Goal: Task Accomplishment & Management: Complete application form

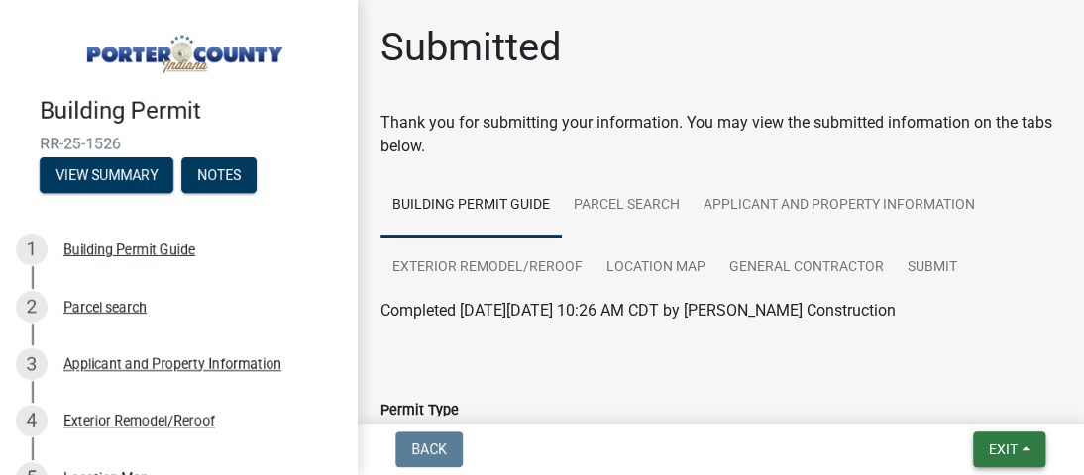
click at [996, 448] on span "Exit" at bounding box center [1003, 450] width 29 height 16
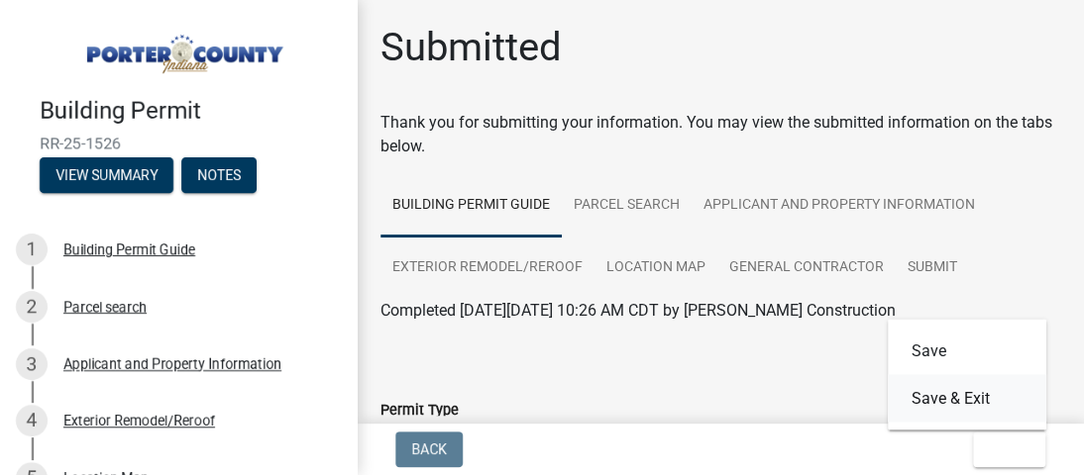
click at [966, 400] on button "Save & Exit" at bounding box center [967, 398] width 158 height 48
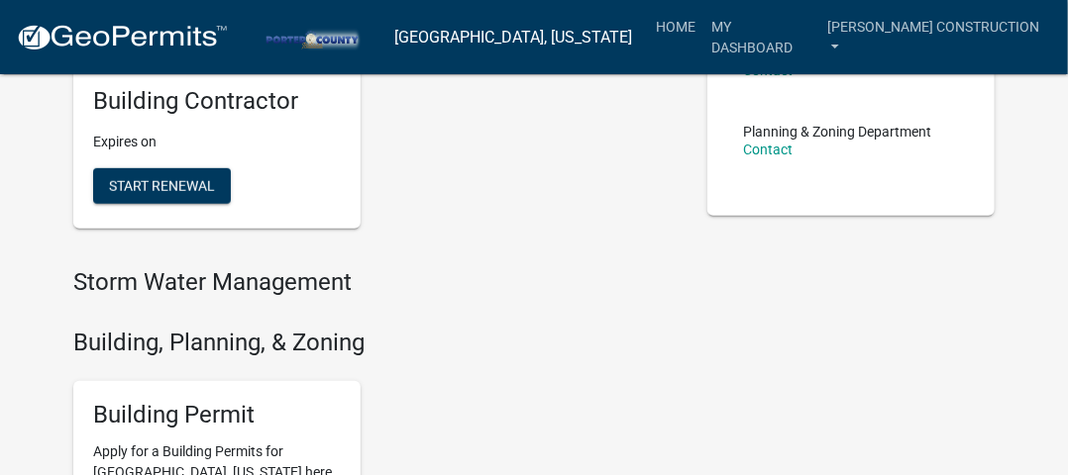
scroll to position [527, 0]
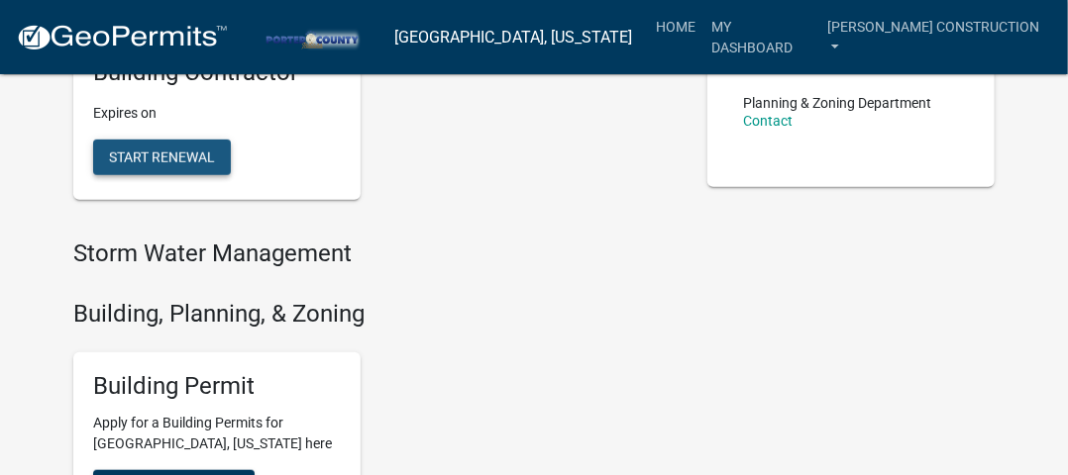
click at [181, 157] on span "Start Renewal" at bounding box center [162, 158] width 106 height 16
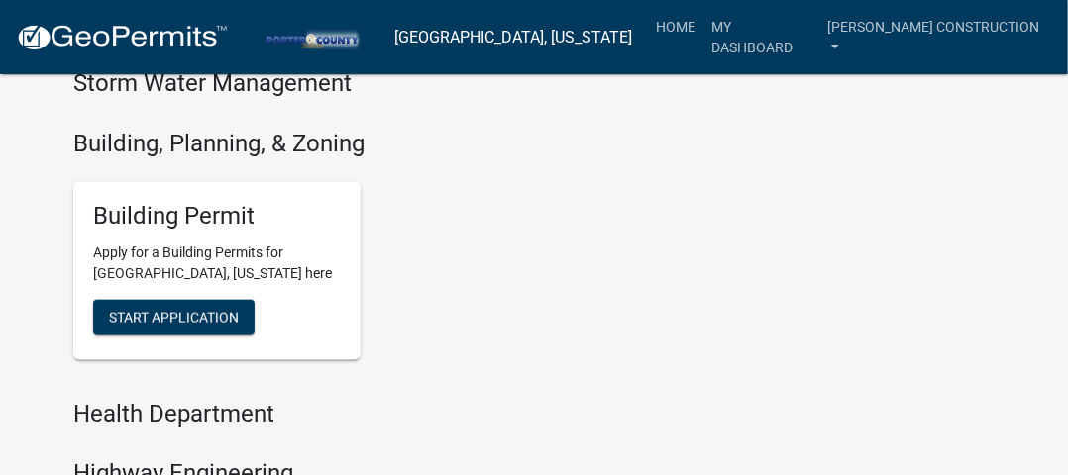
scroll to position [752, 0]
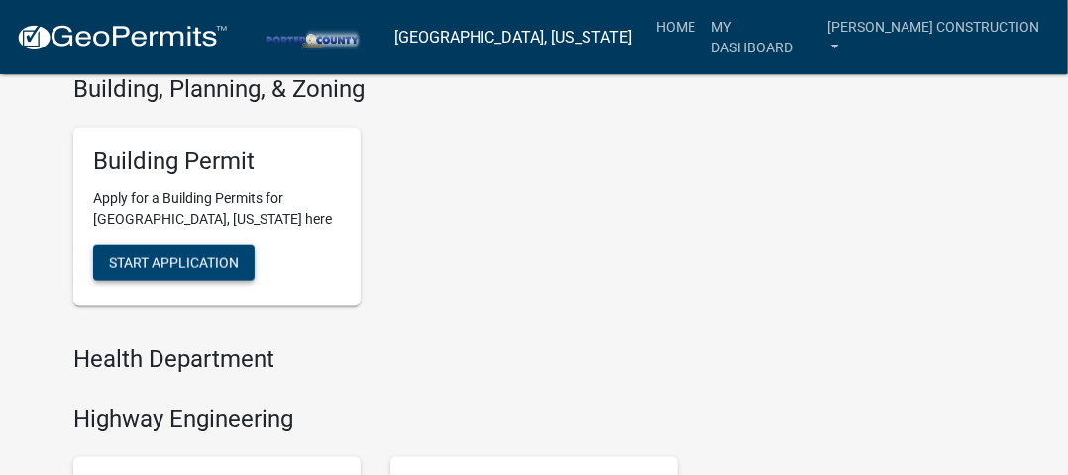
click at [151, 262] on span "Start Application" at bounding box center [174, 263] width 130 height 16
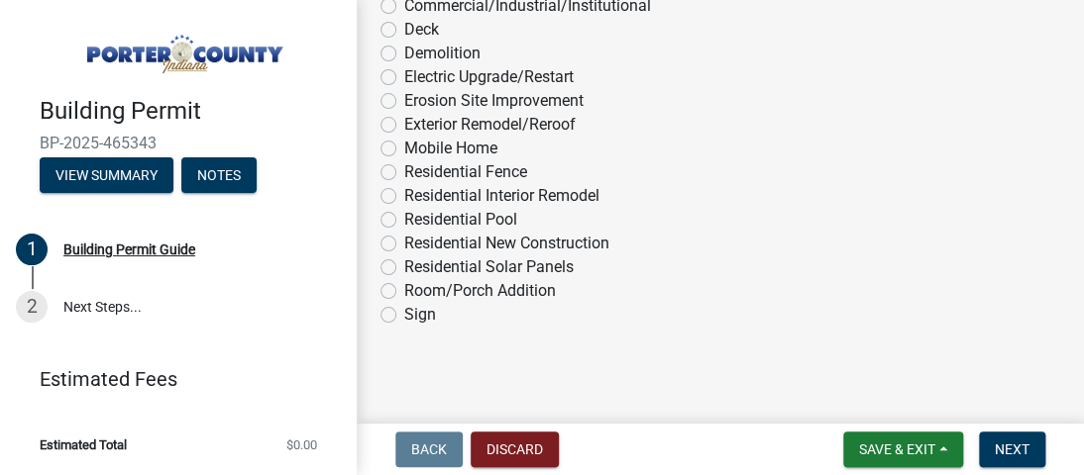
scroll to position [1959, 0]
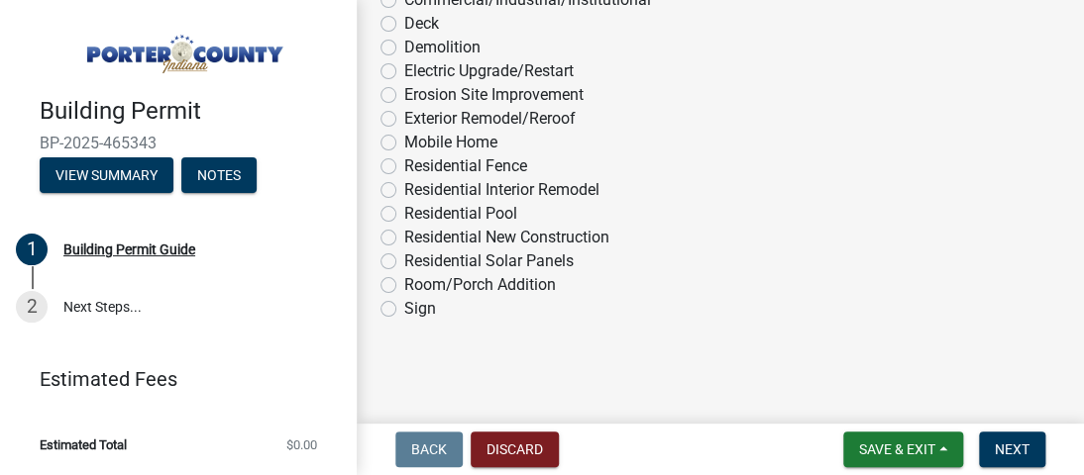
click at [404, 112] on label "Exterior Remodel/Reroof" at bounding box center [489, 119] width 171 height 24
click at [404, 112] on input "Exterior Remodel/Reroof" at bounding box center [410, 113] width 13 height 13
radio input "true"
click at [1019, 442] on span "Next" at bounding box center [1012, 450] width 35 height 16
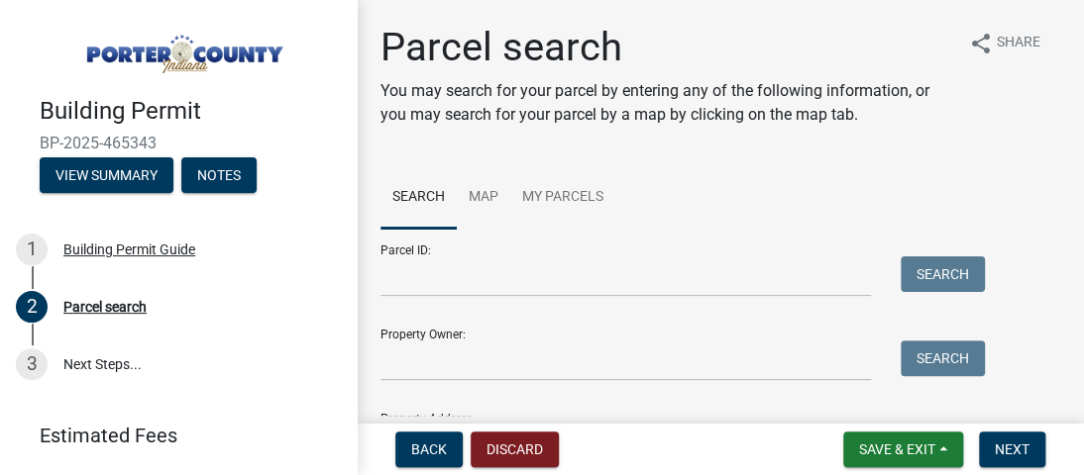
scroll to position [127, 0]
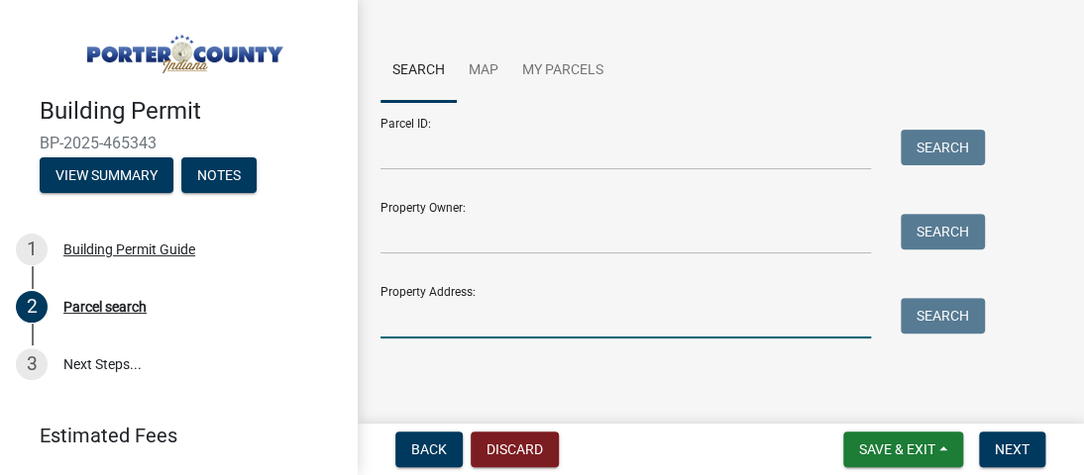
click at [511, 316] on input "Property Address:" at bounding box center [625, 318] width 490 height 41
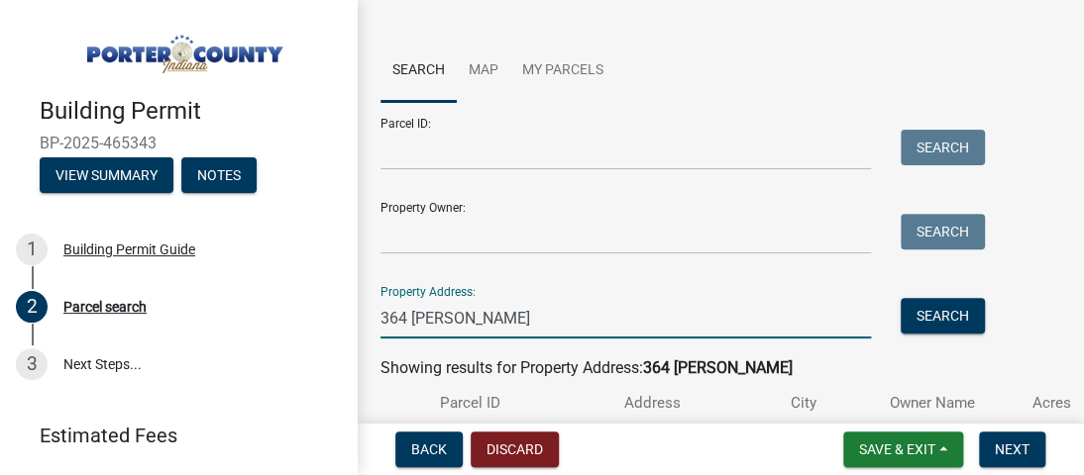
scroll to position [286, 0]
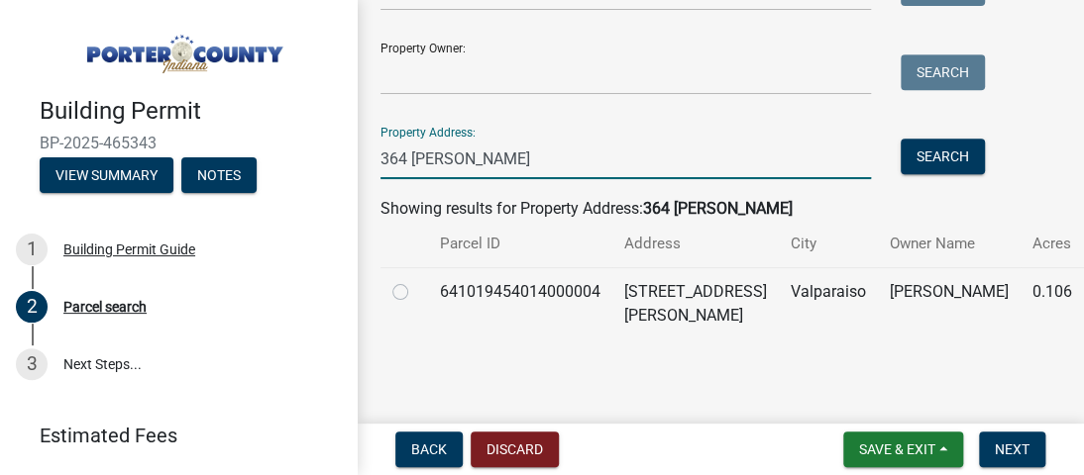
type input "364 [PERSON_NAME]"
click at [416, 280] on label at bounding box center [416, 280] width 0 height 0
click at [416, 293] on input "radio" at bounding box center [422, 286] width 13 height 13
radio input "true"
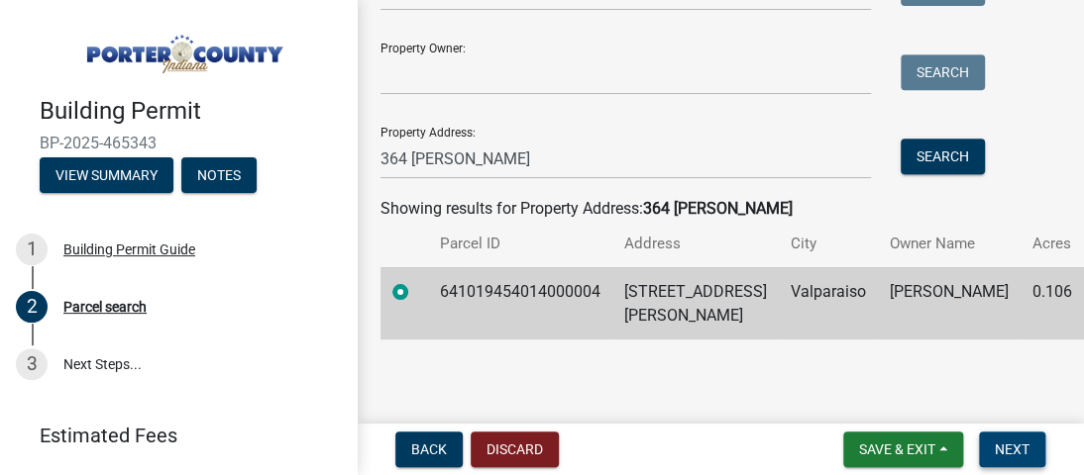
click at [1010, 445] on span "Next" at bounding box center [1012, 450] width 35 height 16
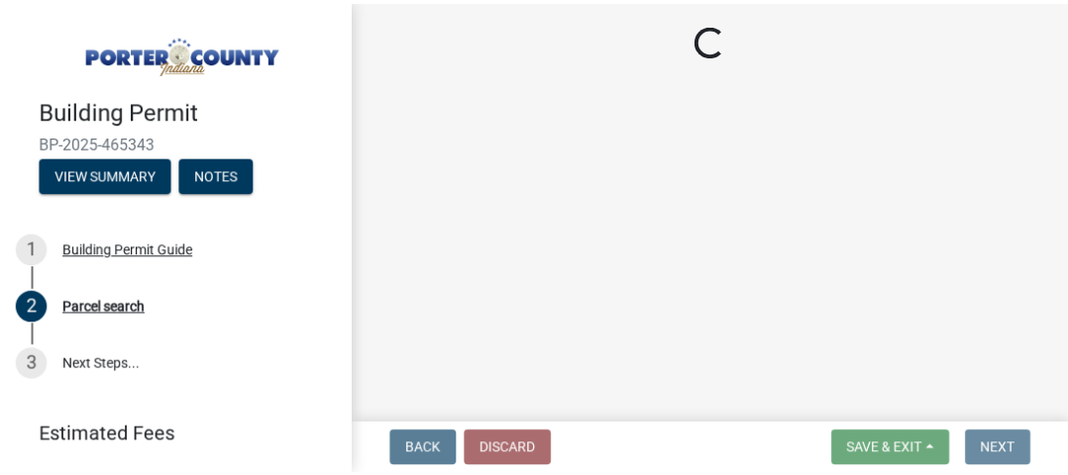
scroll to position [0, 0]
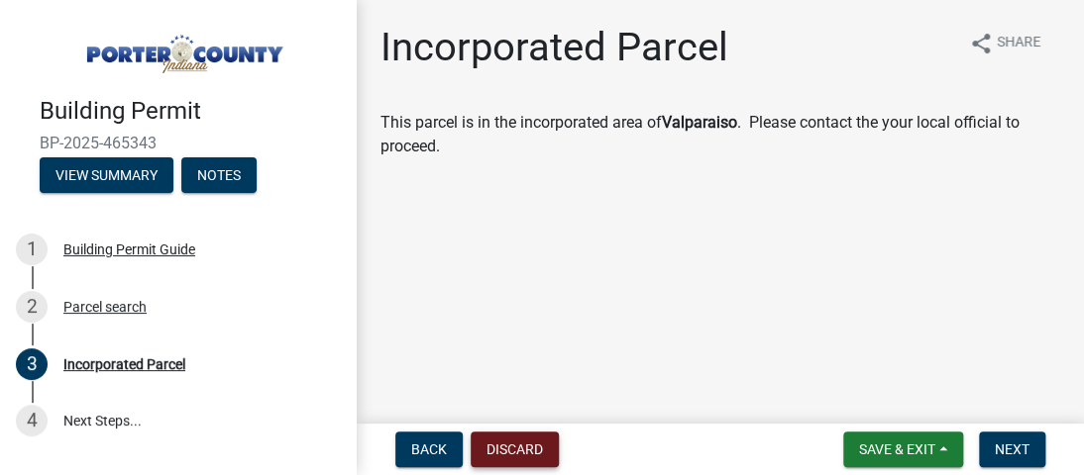
click at [528, 454] on button "Discard" at bounding box center [515, 450] width 88 height 36
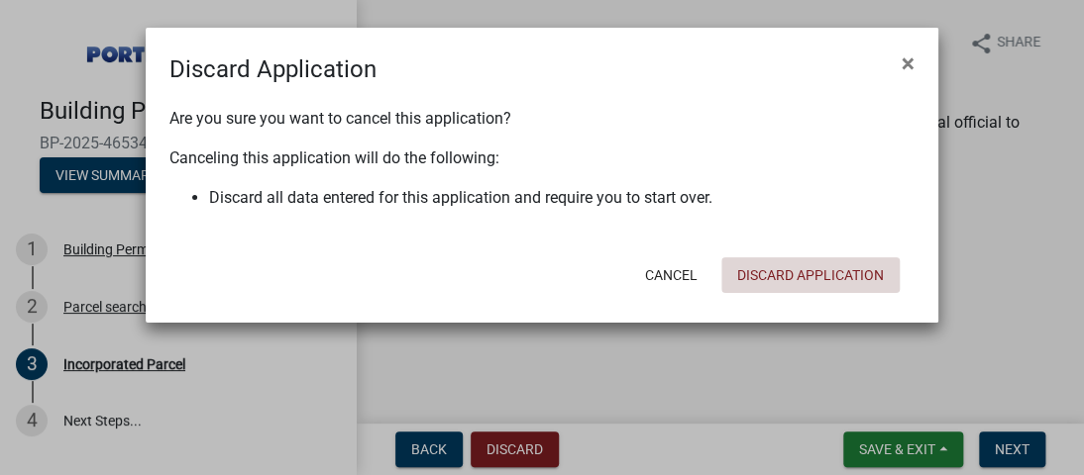
click at [773, 274] on button "Discard Application" at bounding box center [810, 276] width 178 height 36
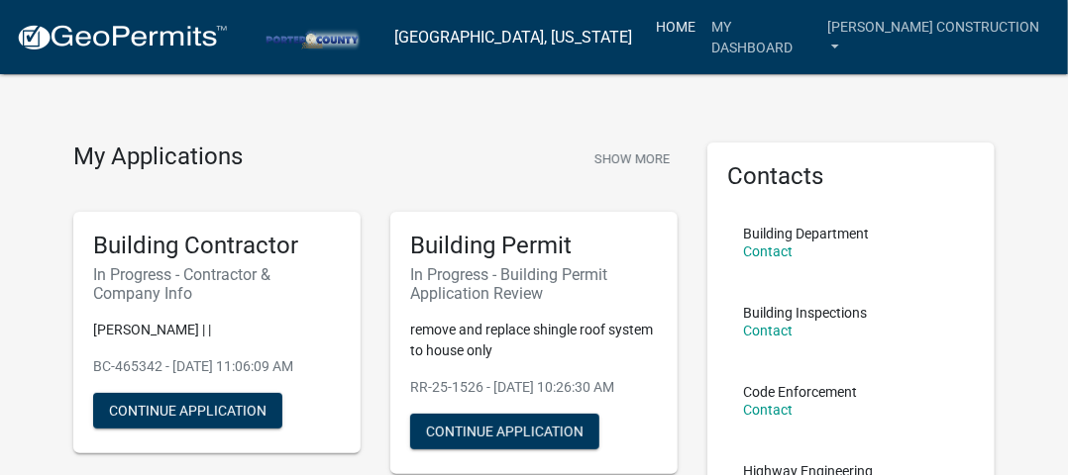
click at [703, 33] on link "Home" at bounding box center [675, 27] width 55 height 38
click at [634, 156] on button "Show More" at bounding box center [631, 159] width 91 height 33
